Goal: Navigation & Orientation: Find specific page/section

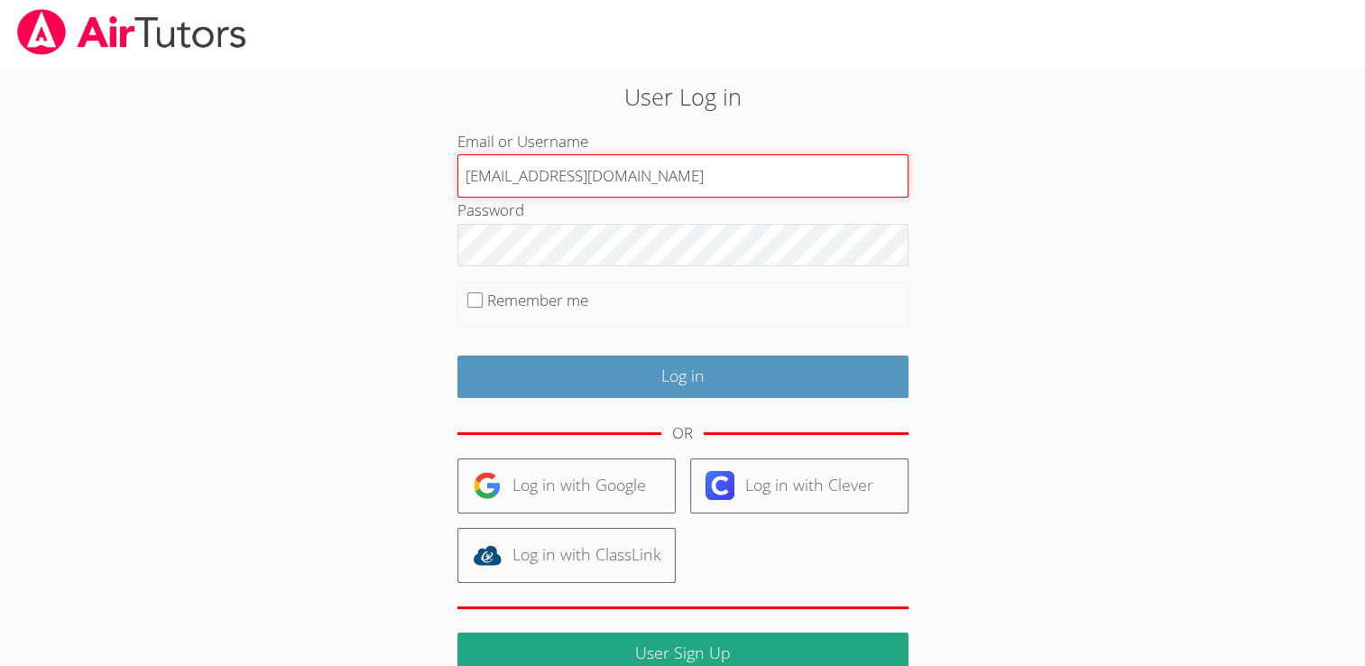
click at [594, 182] on input "[EMAIL_ADDRESS][DOMAIN_NAME]" at bounding box center [682, 175] width 451 height 43
type input "[EMAIL_ADDRESS][DOMAIN_NAME]"
click at [457, 355] on input "Log in" at bounding box center [682, 376] width 451 height 42
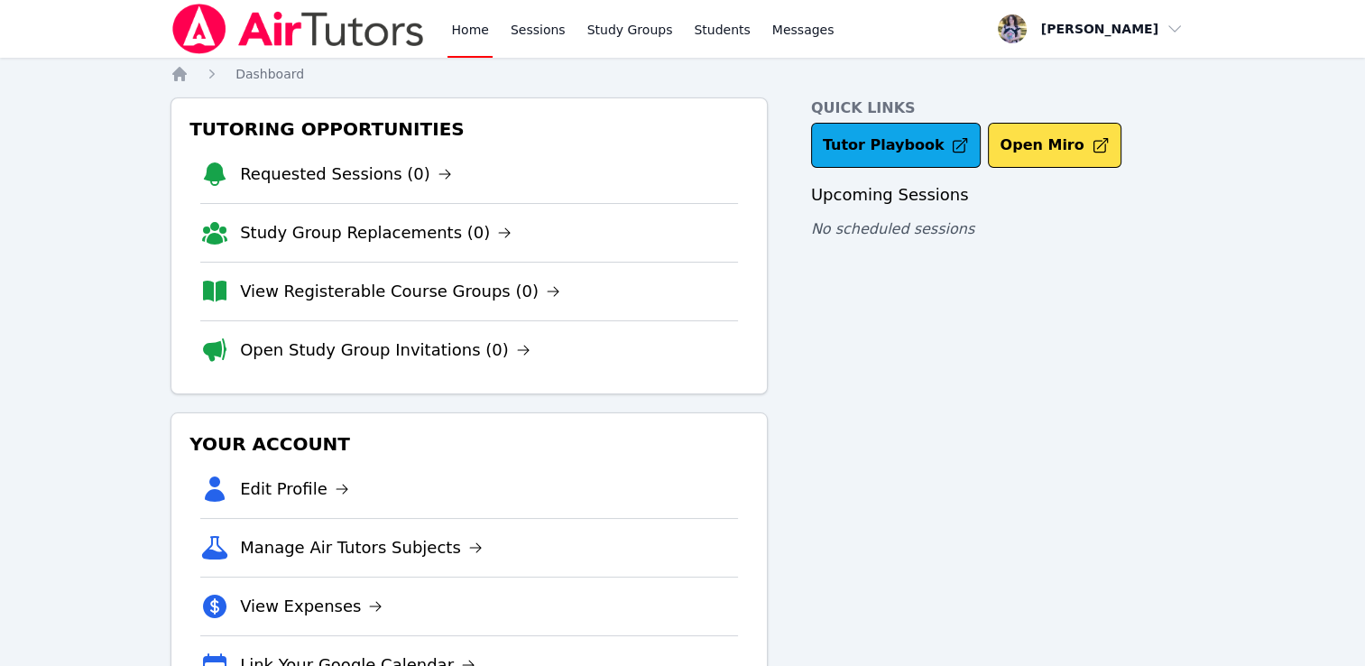
click at [966, 381] on div "Quick Links Tutor Playbook Open Miro Upcoming Sessions No scheduled sessions" at bounding box center [1002, 402] width 383 height 611
click at [172, 78] on icon "Breadcrumb" at bounding box center [179, 74] width 18 height 18
click at [176, 78] on icon "Breadcrumb" at bounding box center [179, 74] width 14 height 14
click at [528, 34] on link "Sessions" at bounding box center [538, 29] width 62 height 58
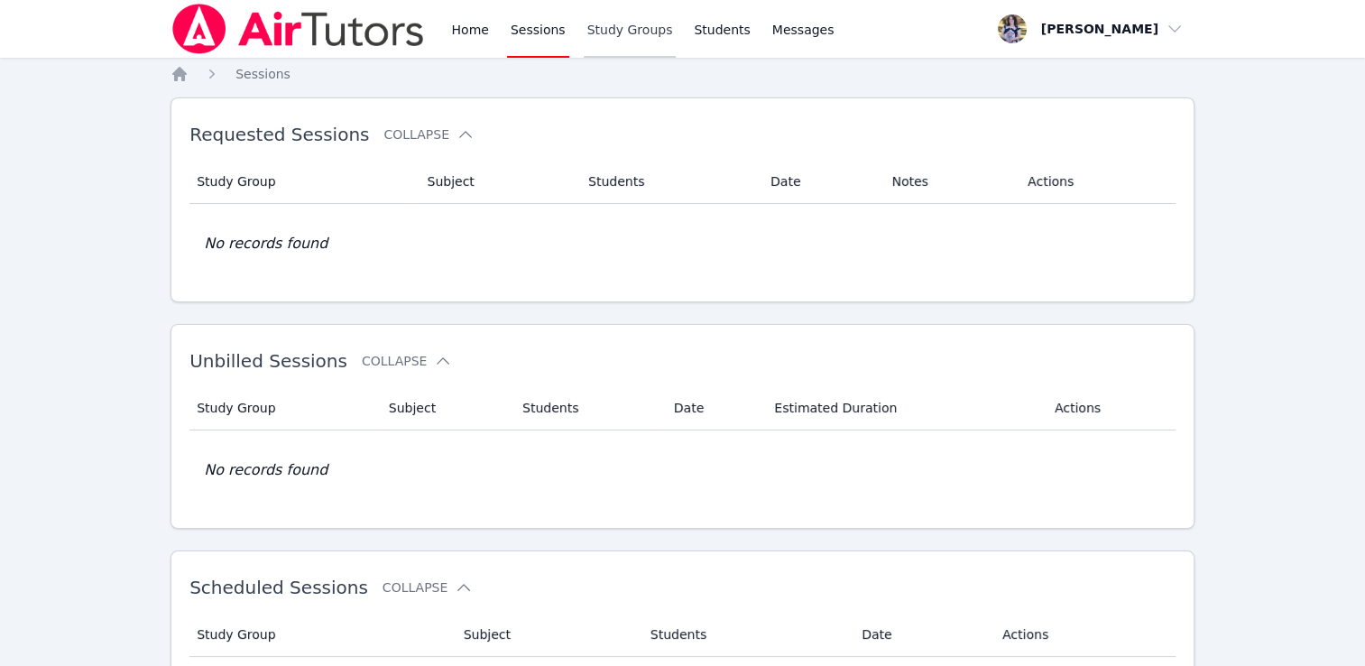
click at [602, 31] on link "Study Groups" at bounding box center [630, 29] width 93 height 58
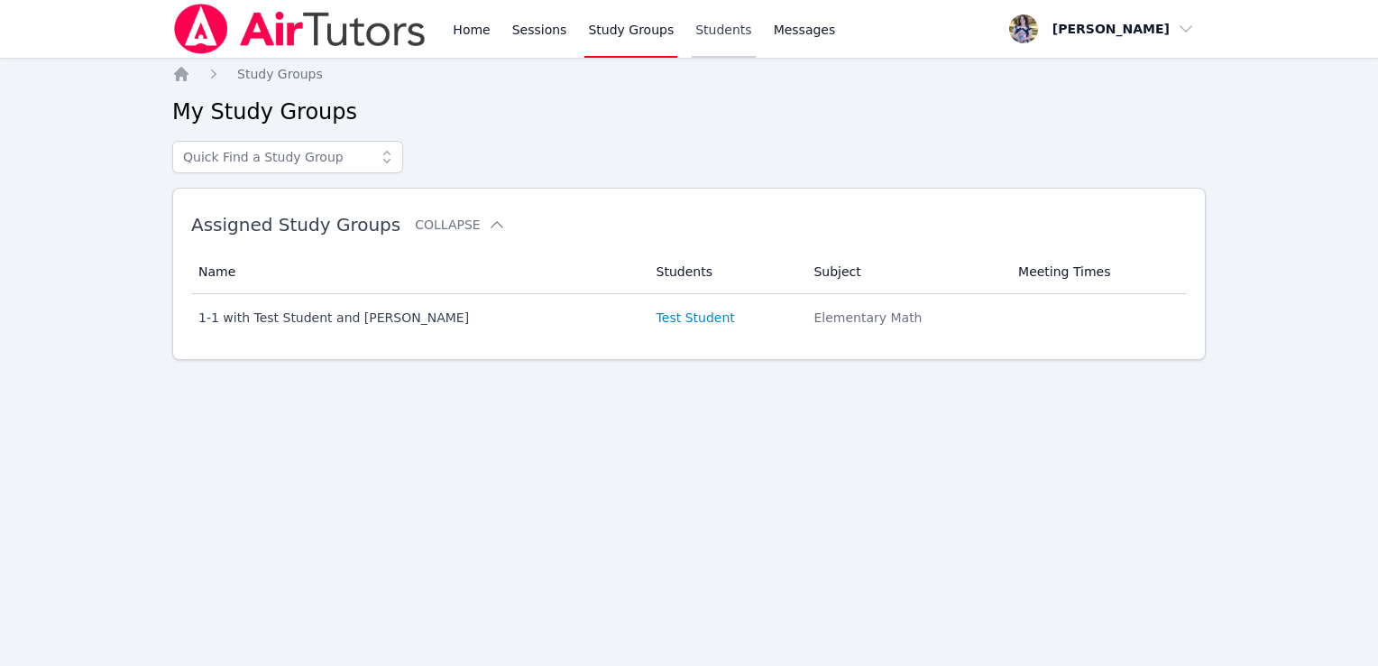
click at [692, 34] on link "Students" at bounding box center [723, 29] width 63 height 58
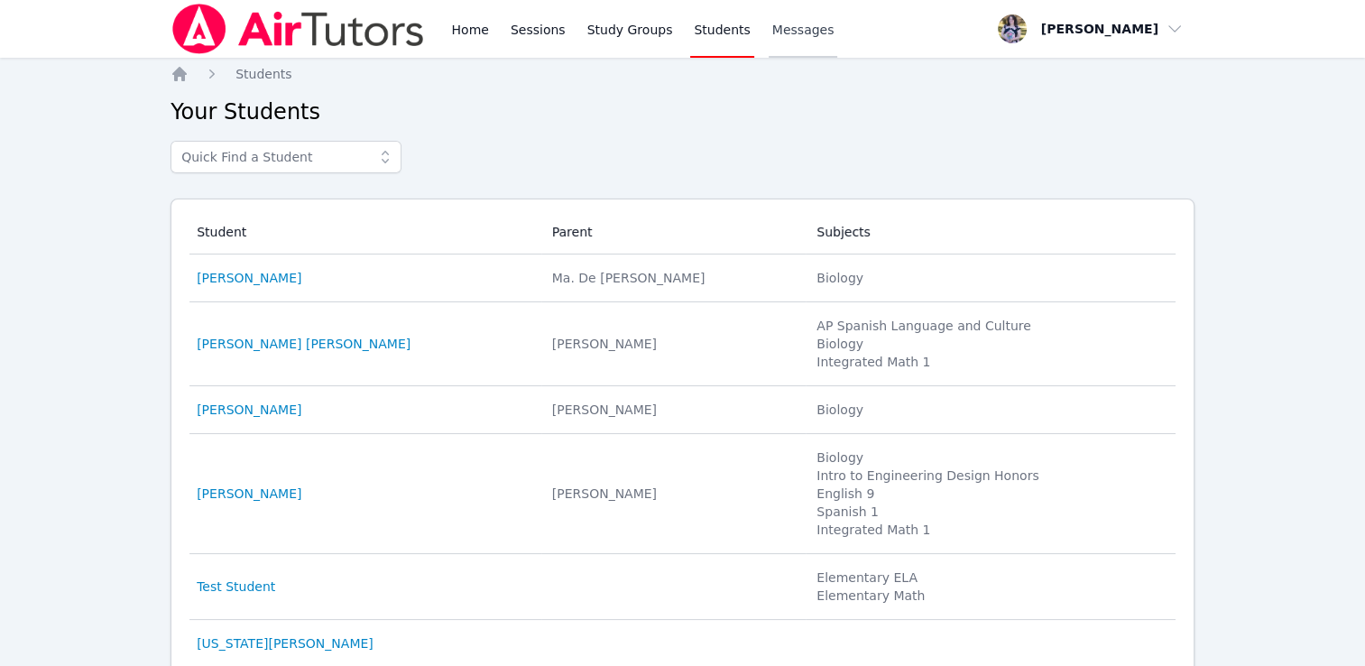
click at [782, 40] on link "Messages" at bounding box center [802, 29] width 69 height 58
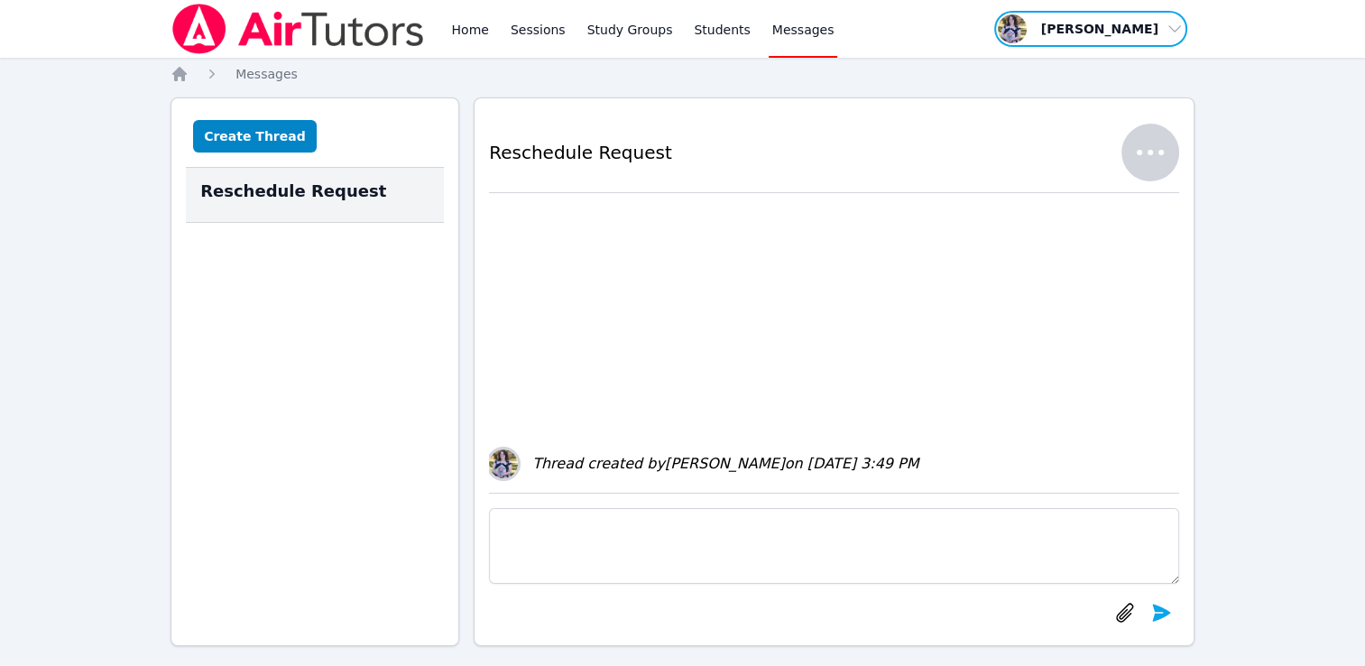
click at [1078, 31] on span "button" at bounding box center [1090, 29] width 197 height 40
click at [1059, 63] on link "Profile" at bounding box center [1096, 70] width 173 height 32
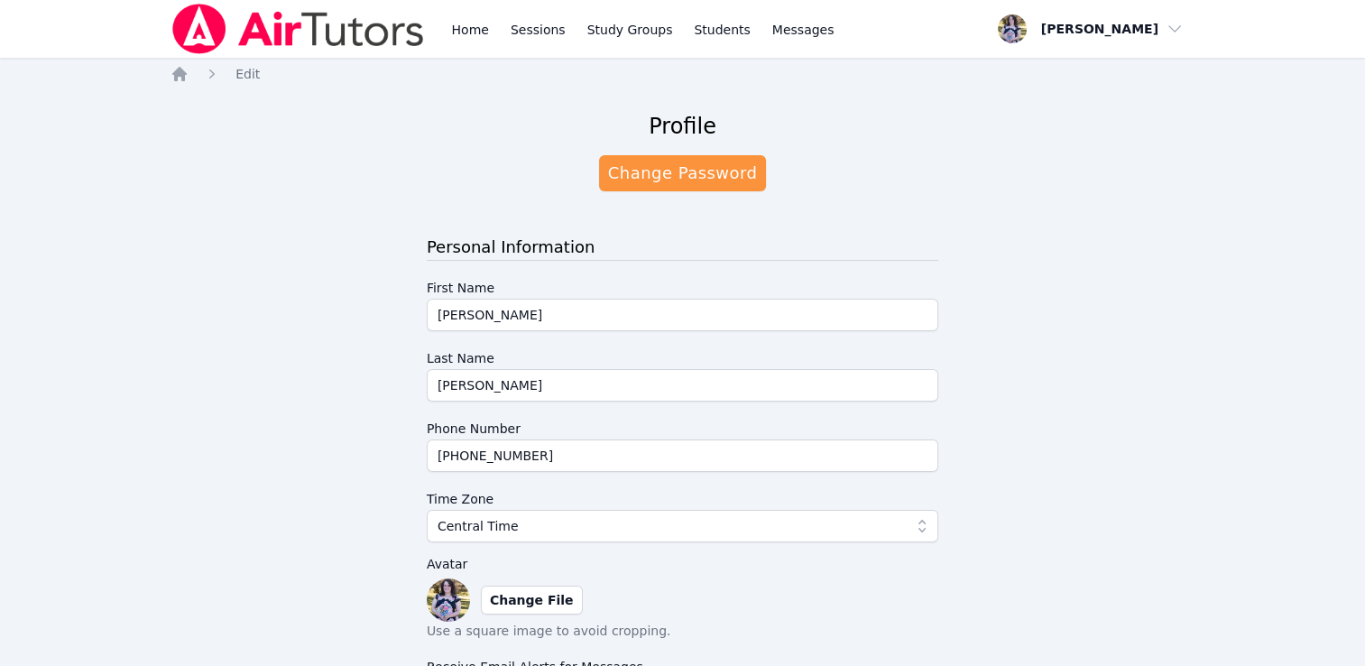
click at [1030, 155] on div "Profile Change Password Personal Information First Name Desiree Last Name Nevin…" at bounding box center [682, 590] width 1024 height 987
click at [299, 36] on img at bounding box center [297, 29] width 255 height 51
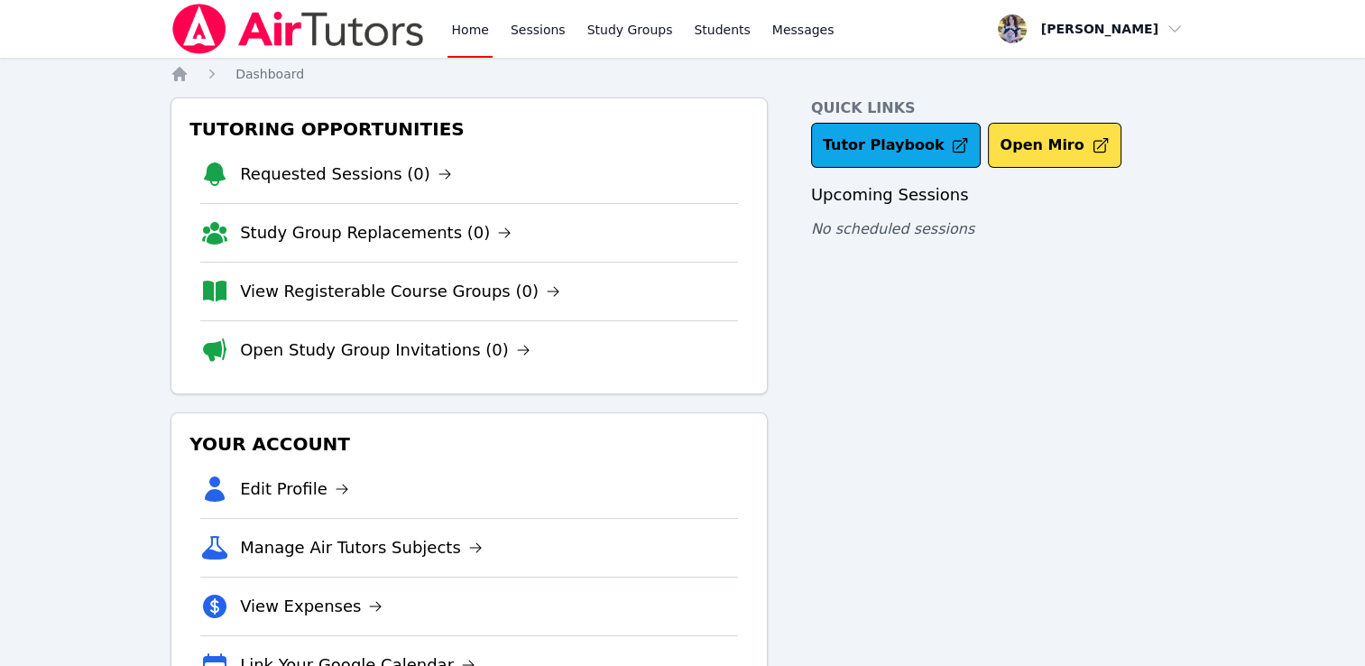
click at [841, 401] on div "Quick Links Tutor Playbook Open Miro Upcoming Sessions No scheduled sessions" at bounding box center [1002, 402] width 383 height 611
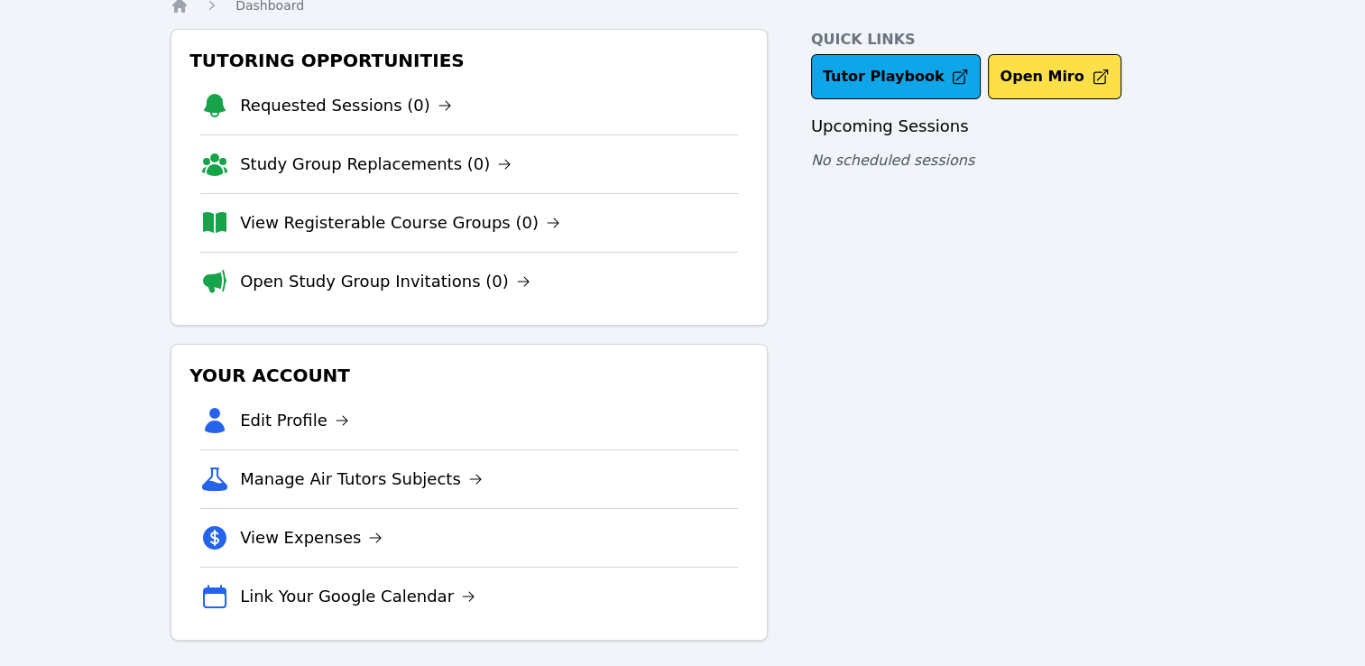
scroll to position [77, 0]
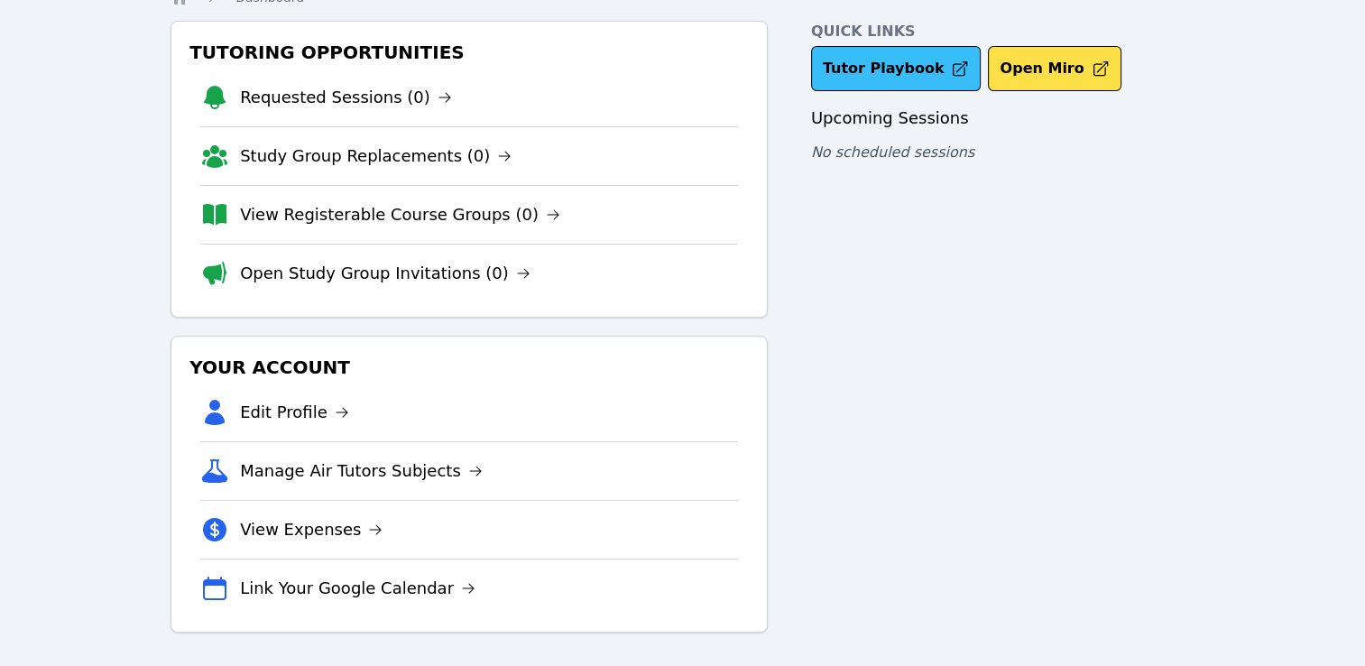
click at [883, 59] on link "Tutor Playbook" at bounding box center [896, 68] width 170 height 45
